Goal: Task Accomplishment & Management: Complete application form

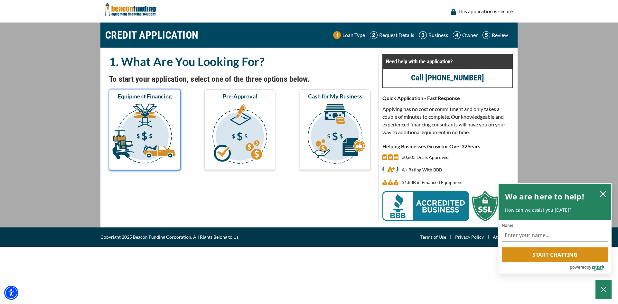
click at [144, 120] on img "submit" at bounding box center [144, 135] width 68 height 64
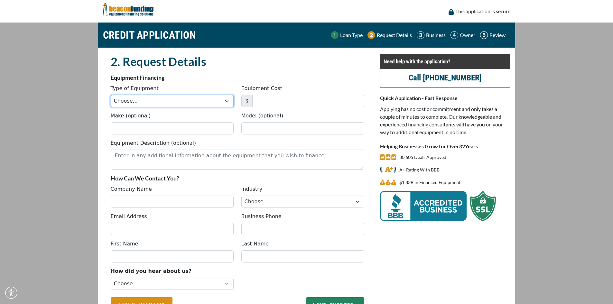
click at [165, 104] on select "Choose... Backhoe Boom/Bucket Truck Chipper Commercial Mower Crane DTG/DTF Prin…" at bounding box center [172, 101] width 123 height 12
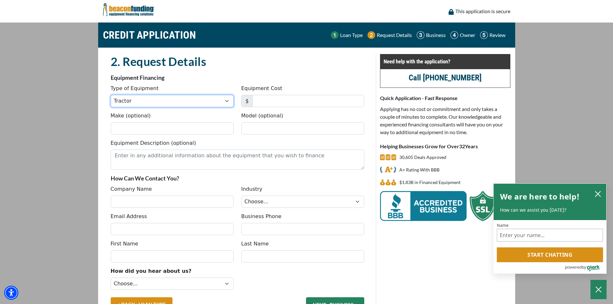
click at [143, 100] on select "Choose... Backhoe Boom/Bucket Truck Chipper Commercial Mower Crane DTG/DTF Prin…" at bounding box center [172, 101] width 123 height 12
click at [144, 100] on select "Choose... Backhoe Boom/Bucket Truck Chipper Commercial Mower Crane DTG/DTF Prin…" at bounding box center [172, 101] width 123 height 12
select select "13"
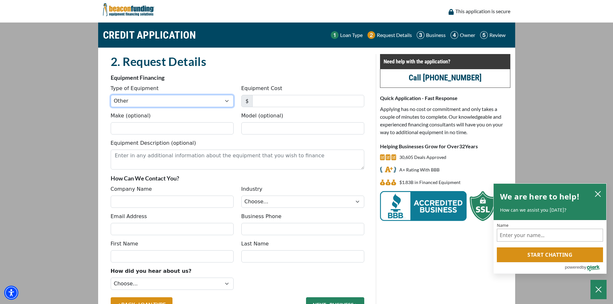
click at [111, 95] on select "Choose... Backhoe Boom/Bucket Truck Chipper Commercial Mower Crane DTG/DTF Prin…" at bounding box center [172, 101] width 123 height 12
click at [149, 129] on input "Make (optional)" at bounding box center [172, 128] width 123 height 12
type input "R"
type input "2020 RAM 2500"
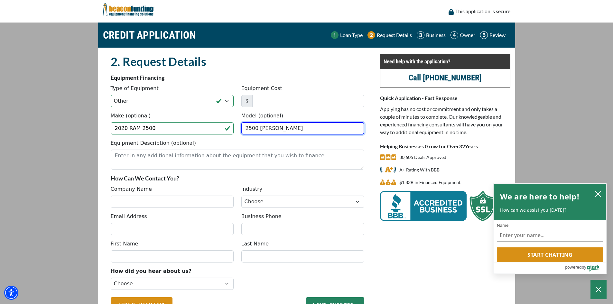
type input "2500 [PERSON_NAME]"
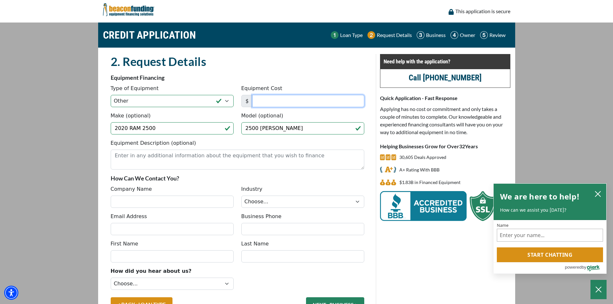
click at [290, 98] on input "Equipment Cost" at bounding box center [308, 101] width 112 height 12
type input "37,300"
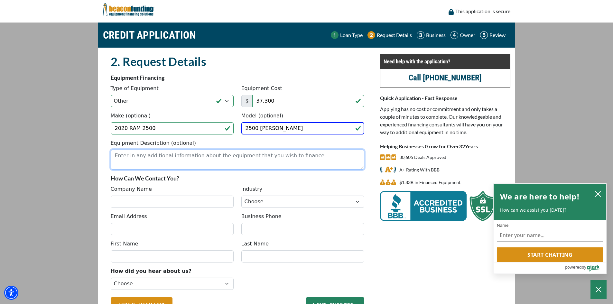
click at [193, 162] on textarea "Equipment Description (optional)" at bounding box center [237, 160] width 253 height 20
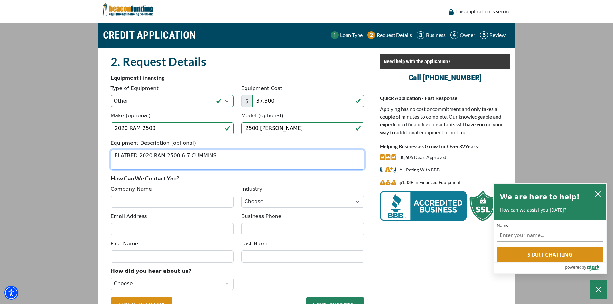
type textarea "FLATBED 2020 RAM 2500 6.7 CUMMINS"
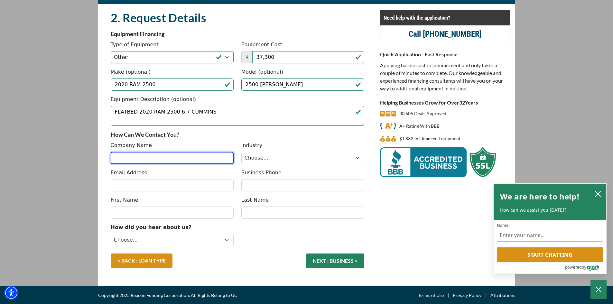
scroll to position [45, 0]
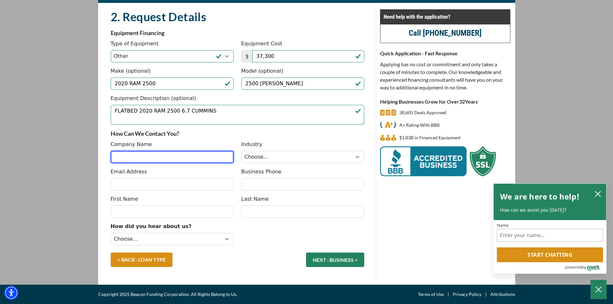
click at [170, 155] on input "Company Name" at bounding box center [172, 157] width 123 height 12
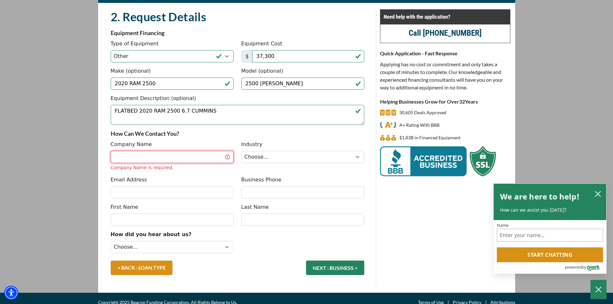
paste input "Knockout handyman and cleaning, llc"
type input "Knockout handyman and cleaning, llc"
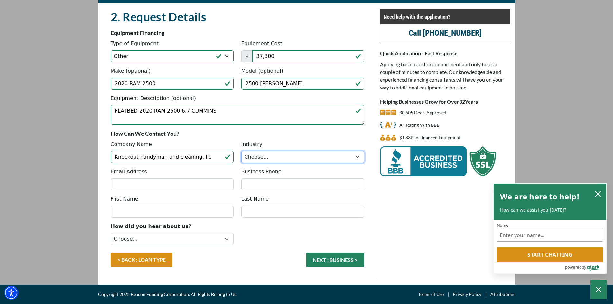
click at [272, 157] on select "Choose... Towing Landscape/Hardscape Decorated Apparel Septic Light Constructio…" at bounding box center [302, 157] width 123 height 12
select select "6"
click at [241, 151] on select "Choose... Towing Landscape/Hardscape Decorated Apparel Septic Light Constructio…" at bounding box center [302, 157] width 123 height 12
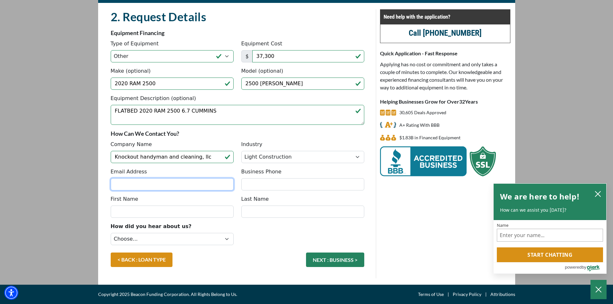
click at [175, 186] on input "Email Address" at bounding box center [172, 184] width 123 height 12
type input "[EMAIL_ADDRESS][DOMAIN_NAME]"
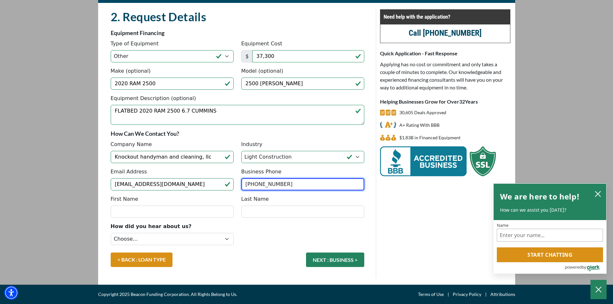
type input "[PHONE_NUMBER]"
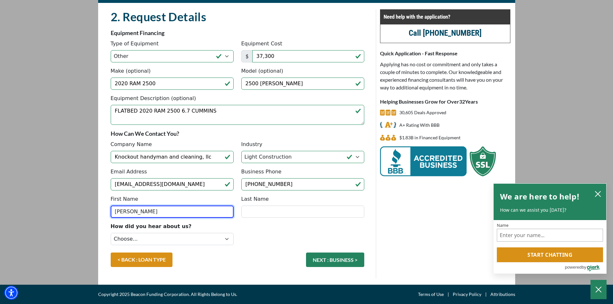
type input "[PERSON_NAME]"
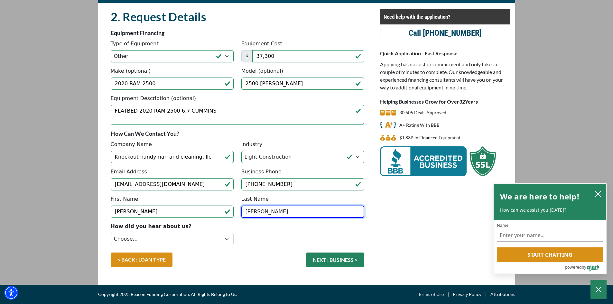
type input "[PERSON_NAME]"
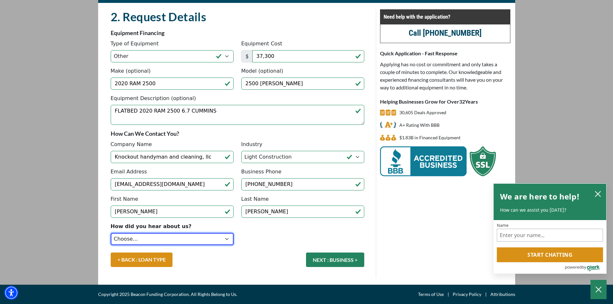
click at [138, 237] on select "Choose... Internet Search Vendor Referral Word of Mouth Client Referral Email E…" at bounding box center [172, 239] width 123 height 12
select select "14"
click at [111, 233] on select "Choose... Internet Search Vendor Referral Word of Mouth Client Referral Email E…" at bounding box center [172, 239] width 123 height 12
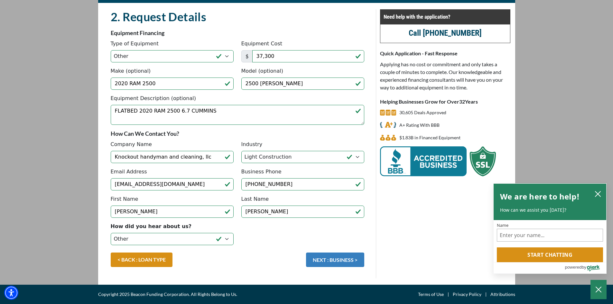
click at [328, 257] on button "NEXT : BUSINESS >" at bounding box center [335, 260] width 58 height 14
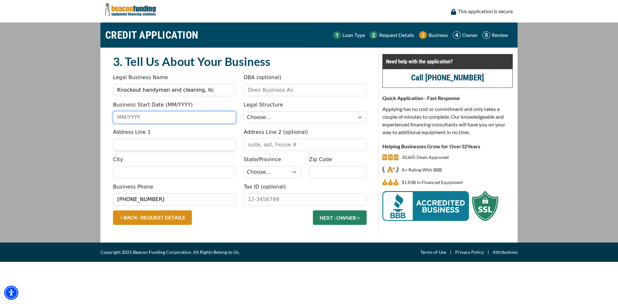
click at [160, 117] on input "Business Start Date (MM/YYYY)" at bounding box center [174, 117] width 123 height 12
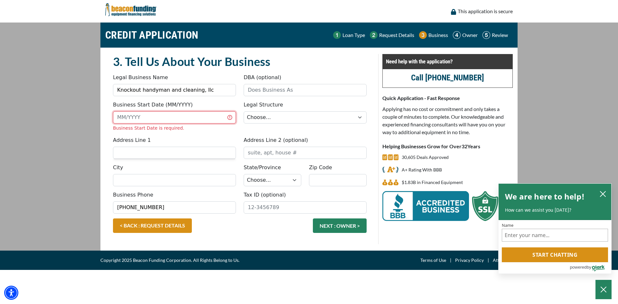
type input "6"
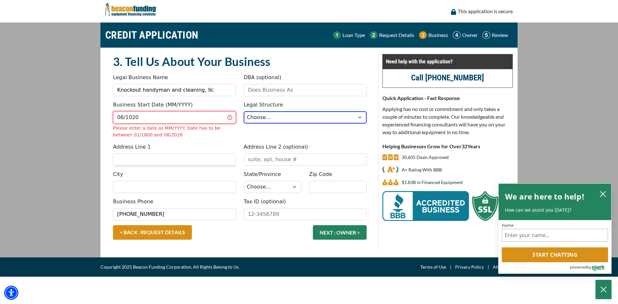
click at [184, 121] on input "06/1020" at bounding box center [174, 117] width 123 height 12
drag, startPoint x: 184, startPoint y: 121, endPoint x: 88, endPoint y: 120, distance: 96.2
click at [88, 120] on main "CREDIT APPLICATION Loan Type Request Details Business Owner Review" at bounding box center [309, 140] width 618 height 235
type input "06/2022"
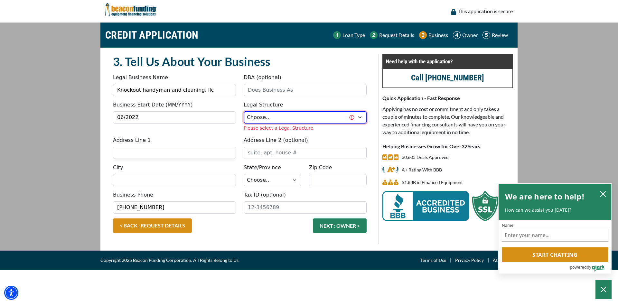
click at [325, 116] on select "Choose... Corporation LLC LLP Municipality Non-Profit Partnership Proprietorship" at bounding box center [305, 117] width 123 height 12
select select "2"
click at [244, 111] on select "Choose... Corporation LLC LLP Municipality Non-Profit Partnership Proprietorship" at bounding box center [305, 117] width 123 height 12
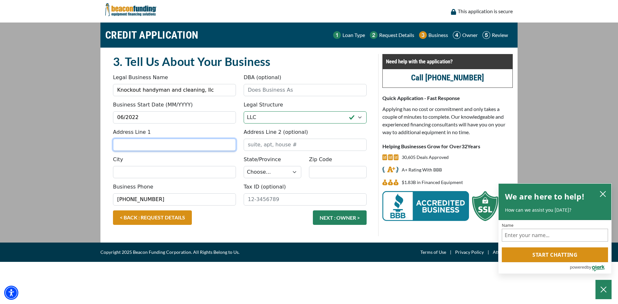
click at [197, 157] on fieldset "3. Tell Us About Your Business Something went wrong, please try again. Legal Bu…" at bounding box center [239, 145] width 261 height 182
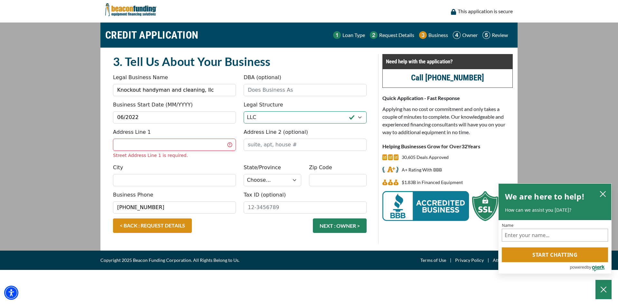
click at [141, 148] on input "Address Line 1" at bounding box center [174, 145] width 123 height 12
click at [157, 144] on input "Address Line 1" at bounding box center [174, 145] width 123 height 12
paste input "3314 W Stage Coach Trl"
type input "3314 W Stage Coach Trl"
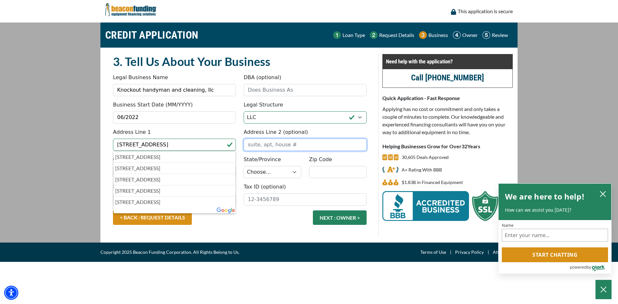
click at [290, 142] on input "Address Line 2 (optional)" at bounding box center [305, 145] width 123 height 12
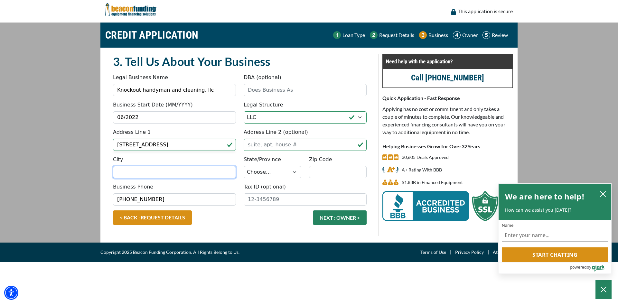
click at [166, 174] on input "City" at bounding box center [174, 172] width 123 height 12
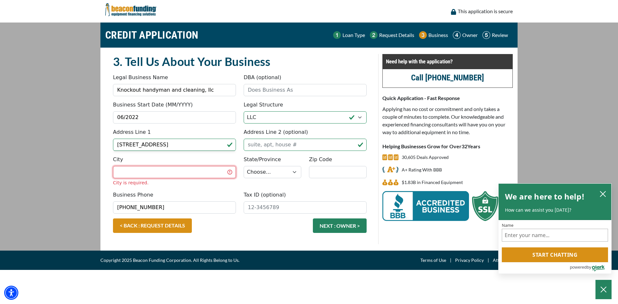
click at [180, 174] on input "City" at bounding box center [174, 172] width 123 height 12
drag, startPoint x: 180, startPoint y: 175, endPoint x: 90, endPoint y: 155, distance: 92.5
click at [90, 155] on main "CREDIT APPLICATION Loan Type Request Details Business Owner Review" at bounding box center [309, 137] width 618 height 228
type input "SHELBY"
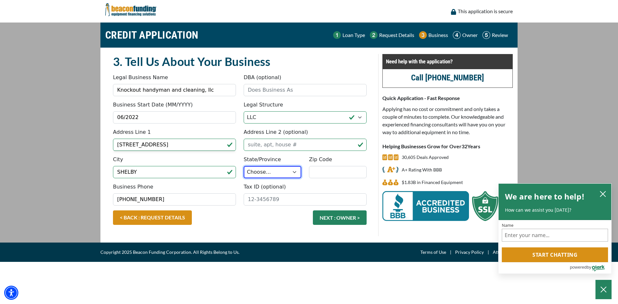
click at [276, 170] on select "Choose... AL AK AZ AR CA CO CT DE DC FL GA HI ID IL IN IA KS KY LA ME MD MA MI …" at bounding box center [273, 172] width 58 height 12
select select "35"
click at [244, 166] on select "Choose... AL AK AZ AR CA CO CT DE DC FL GA HI ID IL IN IA KS KY LA ME MD MA MI …" at bounding box center [273, 172] width 58 height 12
click at [344, 172] on input "Zip Code" at bounding box center [338, 172] width 58 height 12
type input "28150"
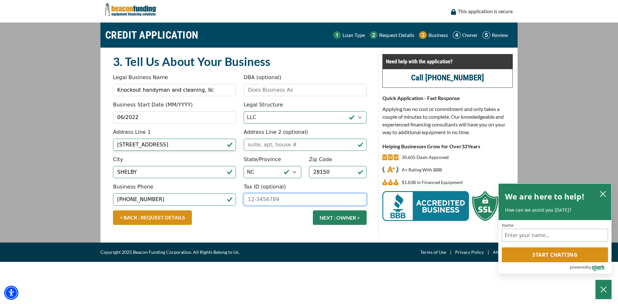
click at [275, 203] on input "Tax ID (optional)" at bounding box center [305, 199] width 123 height 12
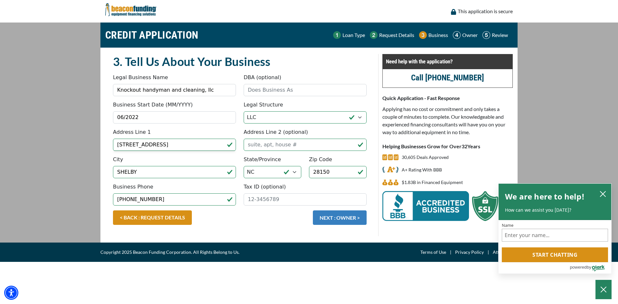
click at [339, 217] on button "NEXT : OWNER >" at bounding box center [340, 217] width 54 height 14
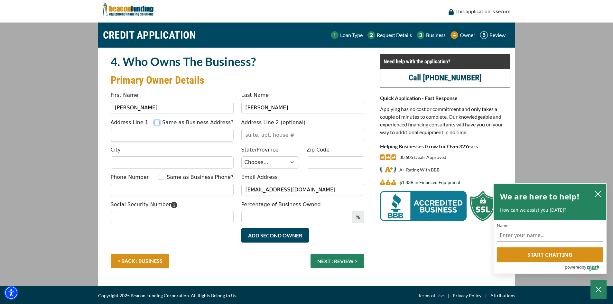
click at [160, 121] on input "Same as Business Address?" at bounding box center [156, 122] width 5 height 5
checkbox input "true"
type input "3314 W Stage Coach Trl"
type input "SHELBY"
select select "35"
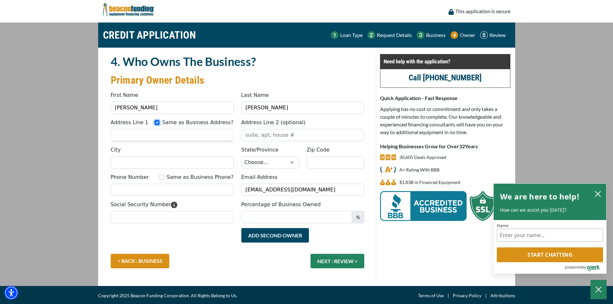
type input "28150"
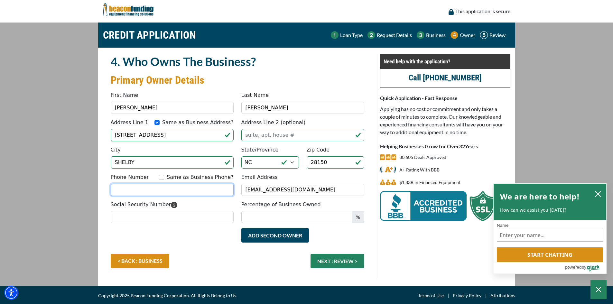
click at [156, 188] on input "Phone Number" at bounding box center [172, 190] width 123 height 12
type input "[PHONE_NUMBER]"
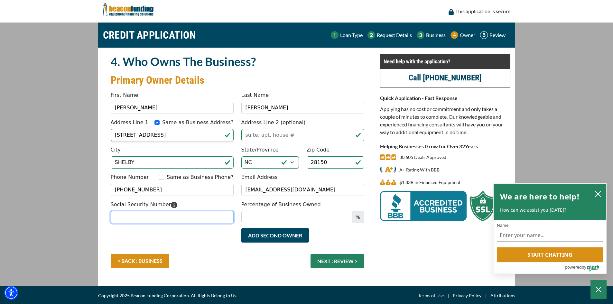
click at [157, 217] on input "Social Security Number" at bounding box center [172, 217] width 123 height 12
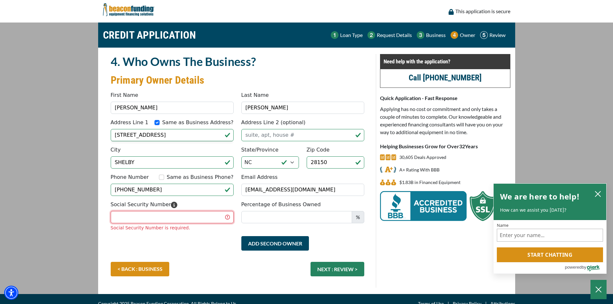
click at [164, 222] on input "Social Security Number" at bounding box center [172, 217] width 123 height 12
drag, startPoint x: 204, startPoint y: 218, endPoint x: 253, endPoint y: 185, distance: 59.0
click at [204, 218] on input "Social Security Number" at bounding box center [172, 217] width 123 height 12
type input "240-45-3089"
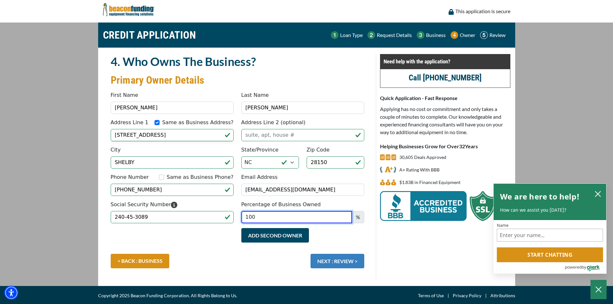
type input "100"
click at [333, 262] on button "NEXT : REVIEW >" at bounding box center [337, 261] width 54 height 14
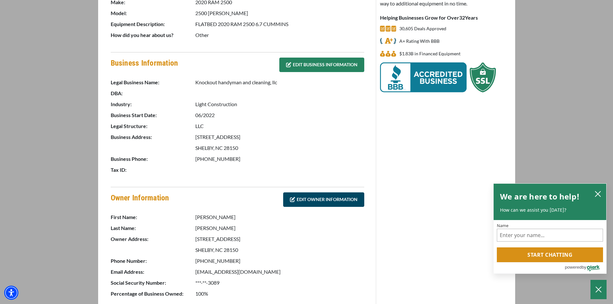
scroll to position [274, 0]
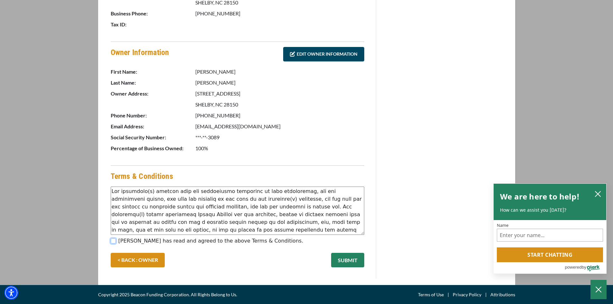
click at [115, 240] on input "[PERSON_NAME] has read and agreed to the above Terms & Conditions." at bounding box center [113, 240] width 5 height 5
checkbox input "true"
click at [345, 257] on button "SUBMIT" at bounding box center [347, 260] width 33 height 14
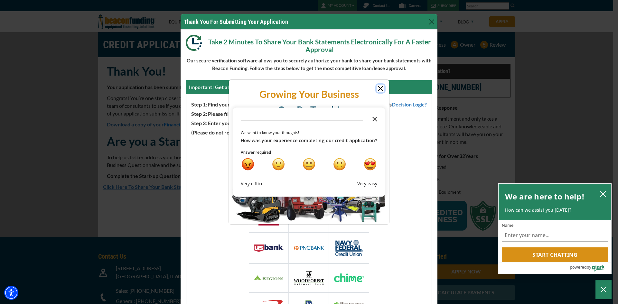
click at [373, 121] on icon "Close the survey" at bounding box center [374, 118] width 13 height 13
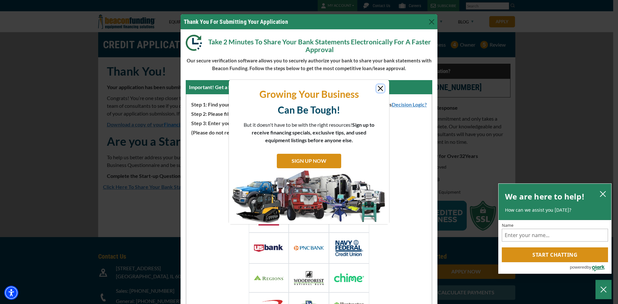
click at [382, 87] on button "Close" at bounding box center [380, 89] width 8 height 8
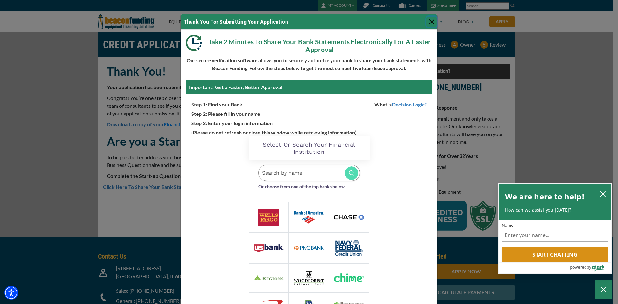
click at [431, 22] on button "Close" at bounding box center [431, 22] width 10 height 10
